Goal: Book appointment/travel/reservation

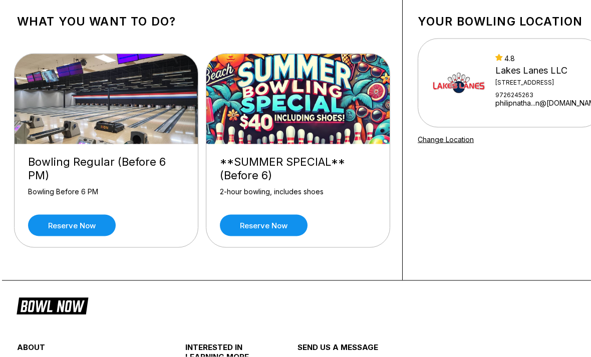
scroll to position [5, 0]
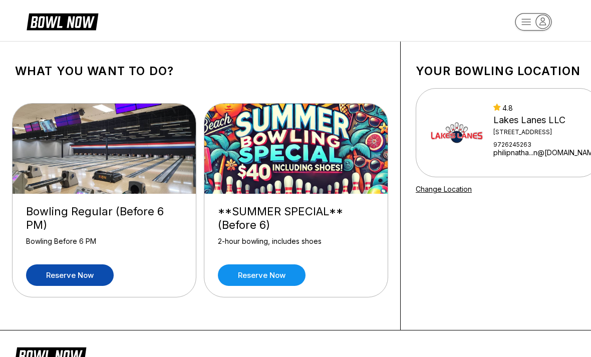
click at [48, 277] on link "Reserve now" at bounding box center [70, 276] width 88 height 22
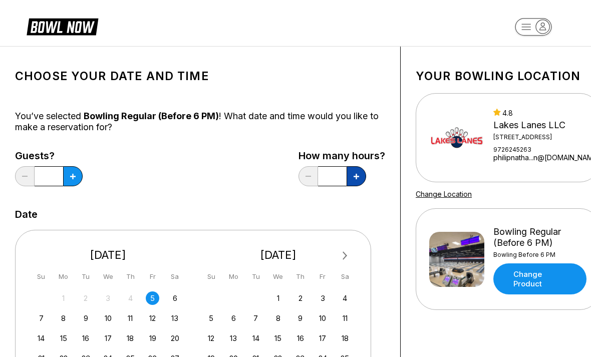
click at [353, 180] on button at bounding box center [357, 176] width 20 height 20
click at [358, 180] on button at bounding box center [357, 176] width 20 height 20
click at [357, 180] on button at bounding box center [357, 176] width 20 height 20
click at [356, 176] on icon at bounding box center [357, 177] width 6 height 6
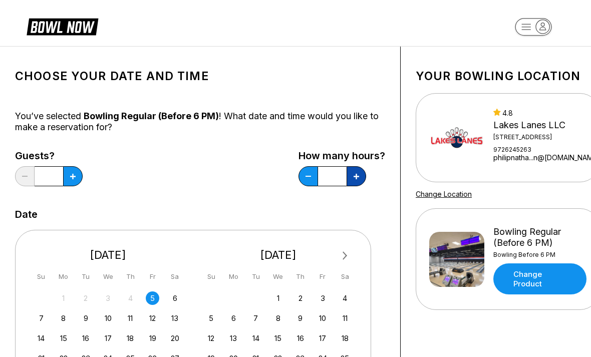
click at [356, 176] on icon at bounding box center [357, 177] width 6 height 6
click at [356, 171] on button at bounding box center [357, 176] width 20 height 20
click at [350, 179] on button at bounding box center [357, 176] width 20 height 20
type input "*"
click at [51, 180] on input "*" at bounding box center [49, 176] width 29 height 20
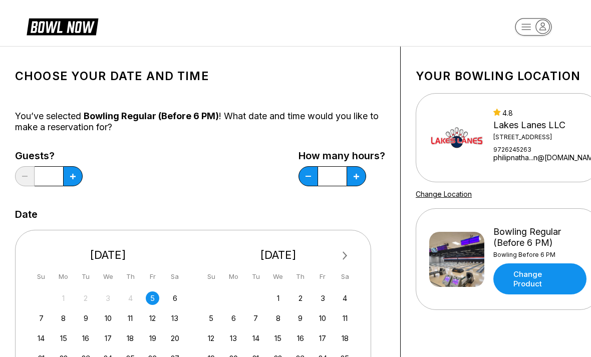
click at [53, 186] on input "*" at bounding box center [49, 176] width 29 height 20
click at [53, 185] on input "*" at bounding box center [49, 176] width 29 height 20
click at [54, 181] on input "*" at bounding box center [49, 176] width 29 height 20
click at [54, 180] on input "*" at bounding box center [49, 176] width 29 height 20
click at [76, 185] on button at bounding box center [73, 176] width 20 height 20
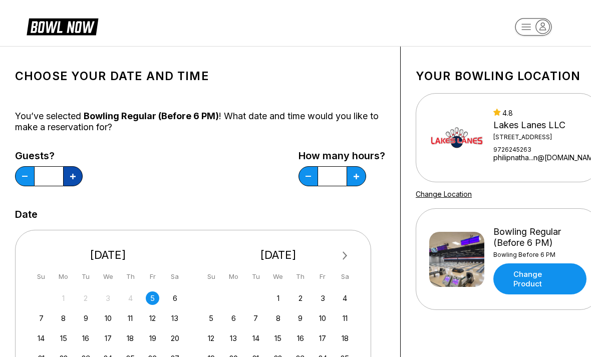
click at [81, 189] on div "Guests? *" at bounding box center [49, 170] width 68 height 41
click at [81, 175] on button at bounding box center [73, 176] width 20 height 20
click at [84, 178] on div "Guests? * How many hours? *" at bounding box center [200, 170] width 370 height 41
click at [79, 173] on button at bounding box center [73, 176] width 20 height 20
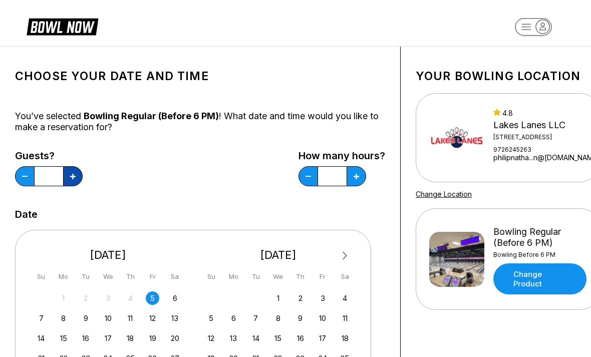
type input "*"
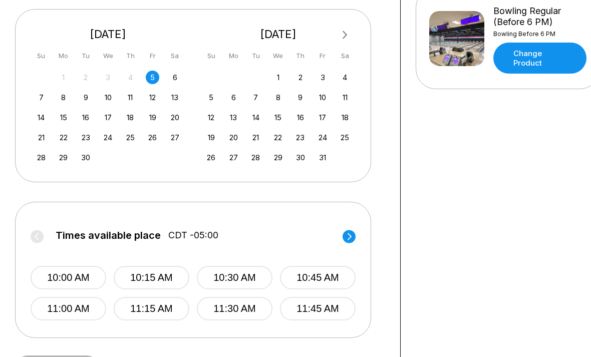
scroll to position [170, 0]
